Goal: Task Accomplishment & Management: Use online tool/utility

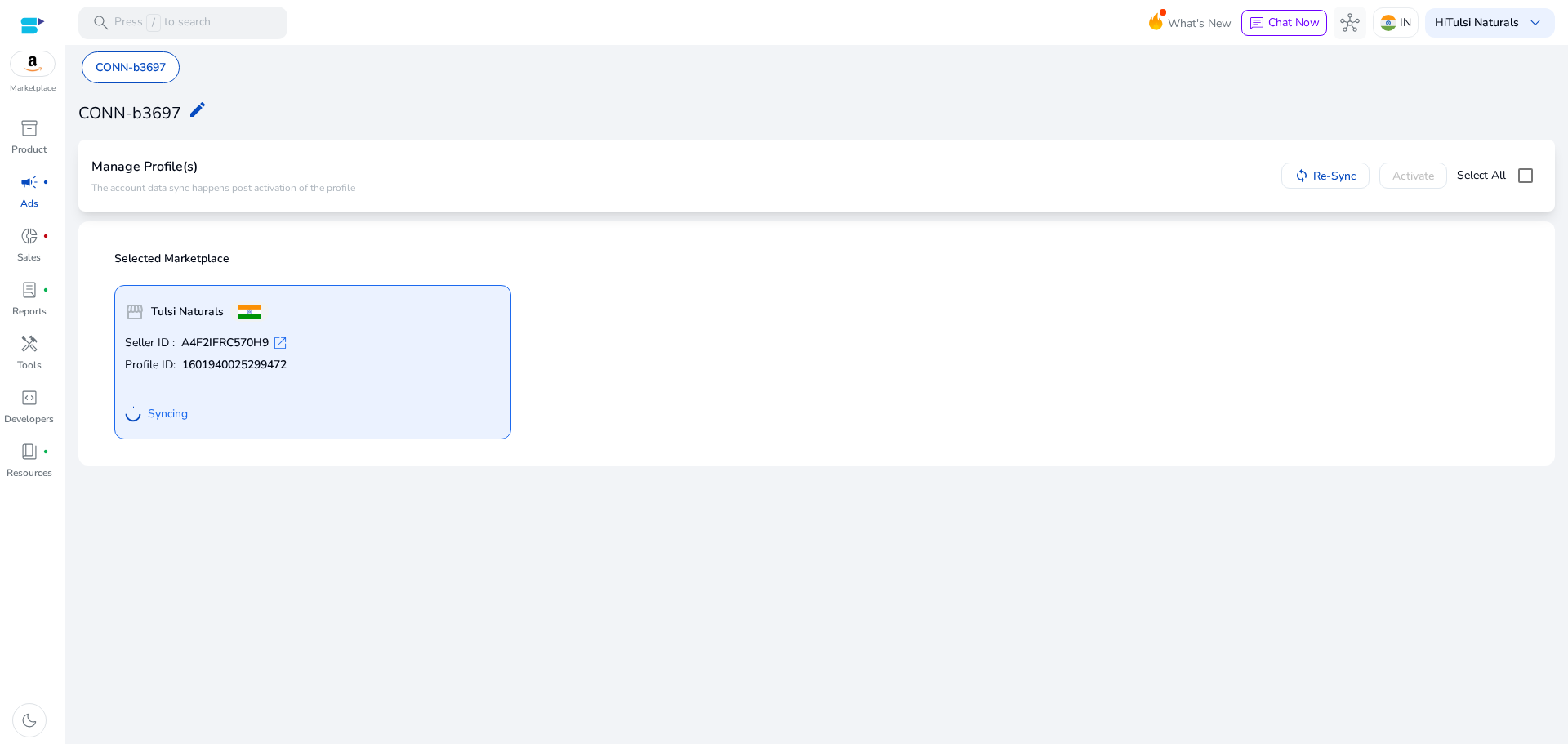
click at [288, 344] on span "open_in_new" at bounding box center [279, 343] width 16 height 16
click at [240, 399] on div "Syncing" at bounding box center [312, 414] width 375 height 30
click at [22, 182] on span "campaign" at bounding box center [29, 182] width 19 height 19
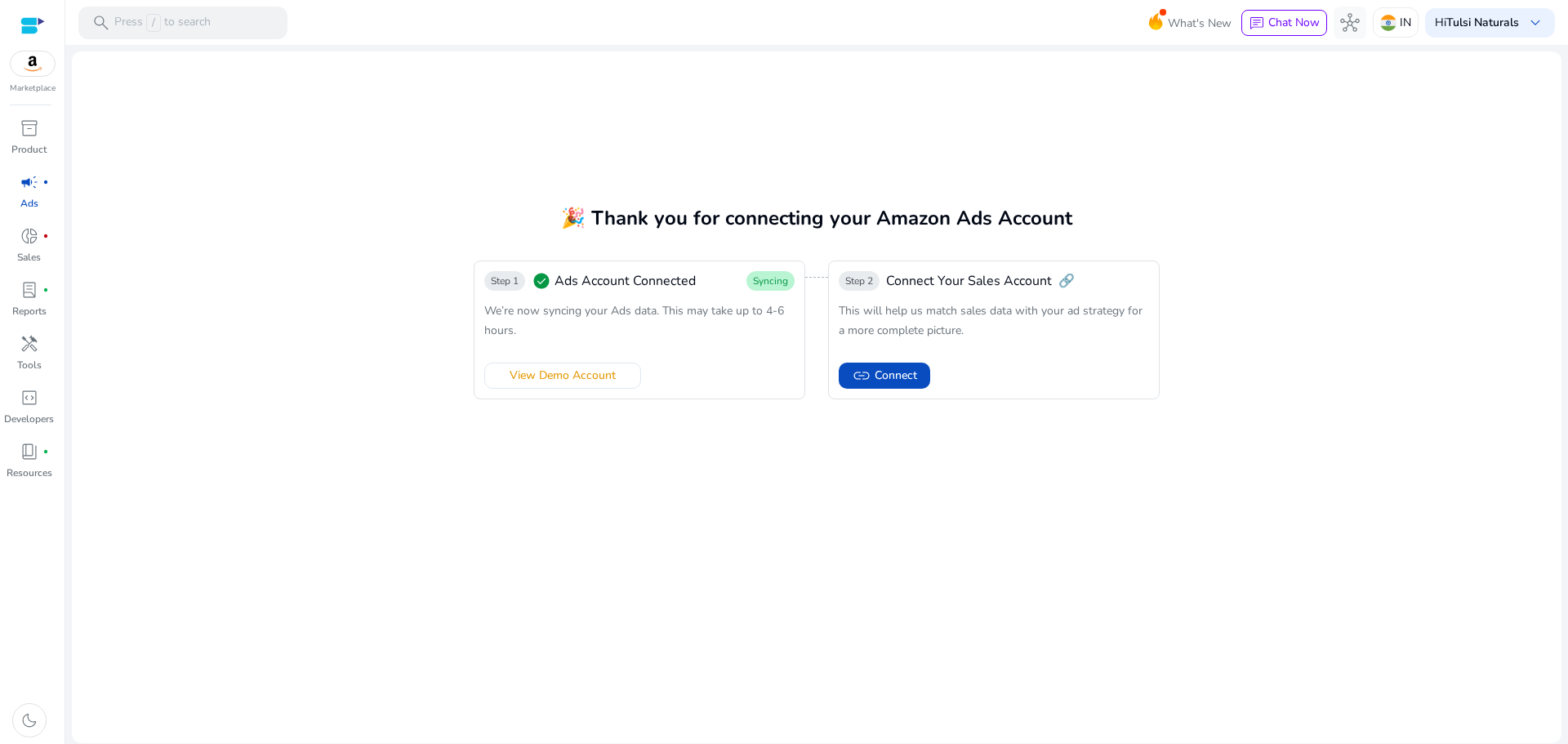
click at [589, 287] on span "Ads Account Connected" at bounding box center [625, 281] width 141 height 19
click at [704, 292] on div "Step 1 check_circle Ads Account Connected Syncing We’re now syncing your Ads da…" at bounding box center [640, 329] width 332 height 139
click at [588, 290] on span "Ads Account Connected" at bounding box center [625, 281] width 141 height 19
click at [28, 132] on span "inventory_2" at bounding box center [29, 128] width 19 height 19
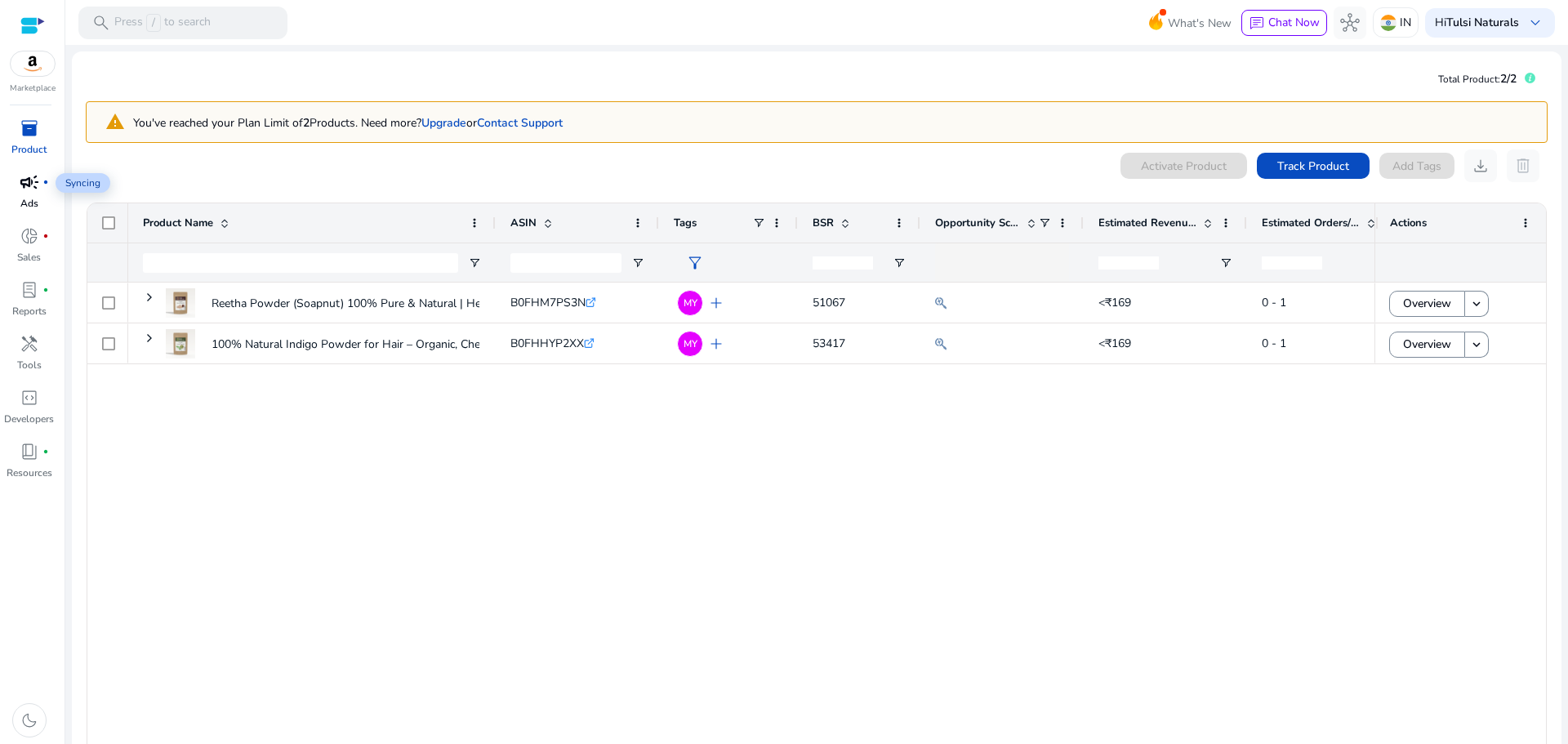
click at [28, 180] on span "campaign" at bounding box center [29, 182] width 19 height 19
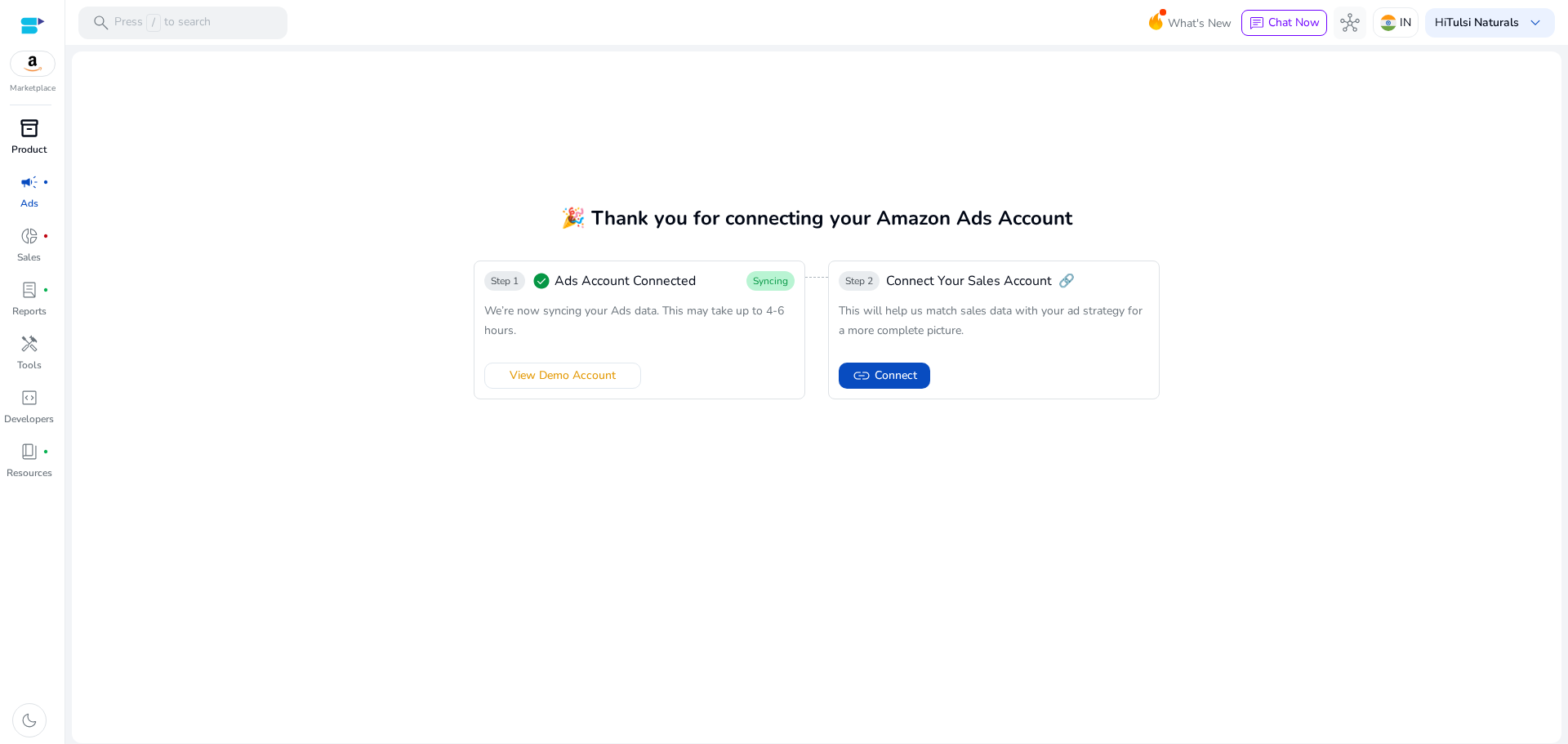
drag, startPoint x: 646, startPoint y: 222, endPoint x: 1184, endPoint y: 232, distance: 538.1
click at [1176, 232] on mat-card "🎉 Thank you for connecting your Amazon Ads Account Step 1 check_circle Ads Acco…" at bounding box center [817, 397] width 1489 height 692
click at [918, 192] on mat-card "🎉 Thank you for connecting your Amazon Ads Account Step 1 check_circle Ads Acco…" at bounding box center [817, 397] width 1489 height 692
